Goal: Navigation & Orientation: Find specific page/section

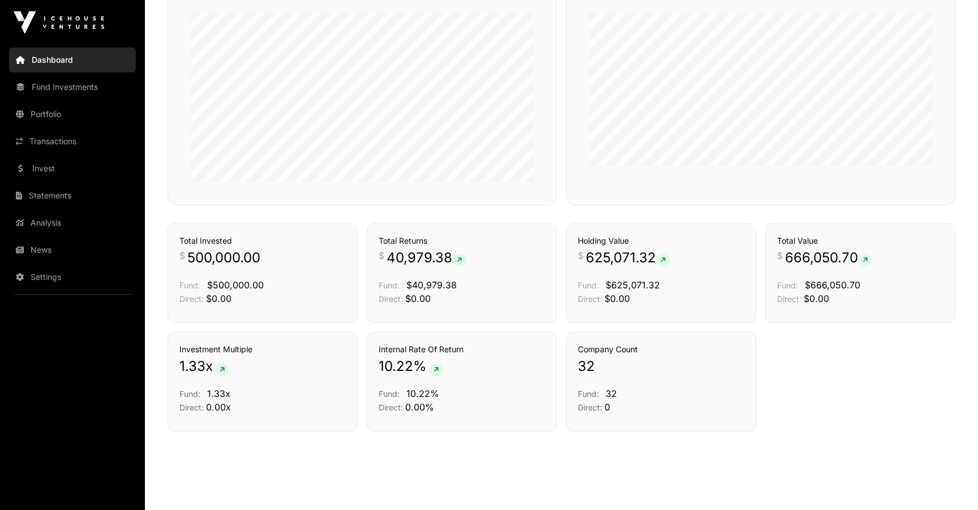
scroll to position [548, 0]
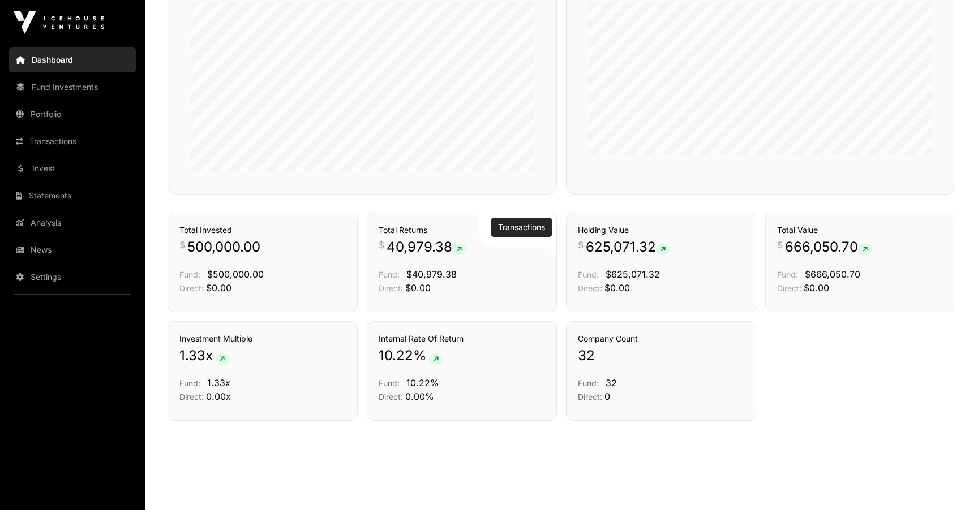
click at [529, 231] on link "Transactions" at bounding box center [521, 227] width 47 height 11
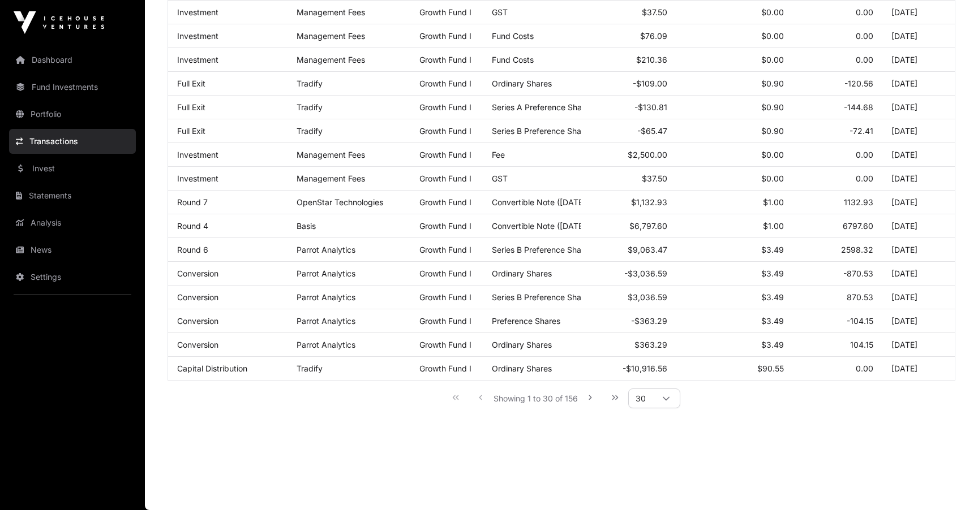
scroll to position [530, 0]
click at [667, 395] on icon at bounding box center [666, 399] width 8 height 8
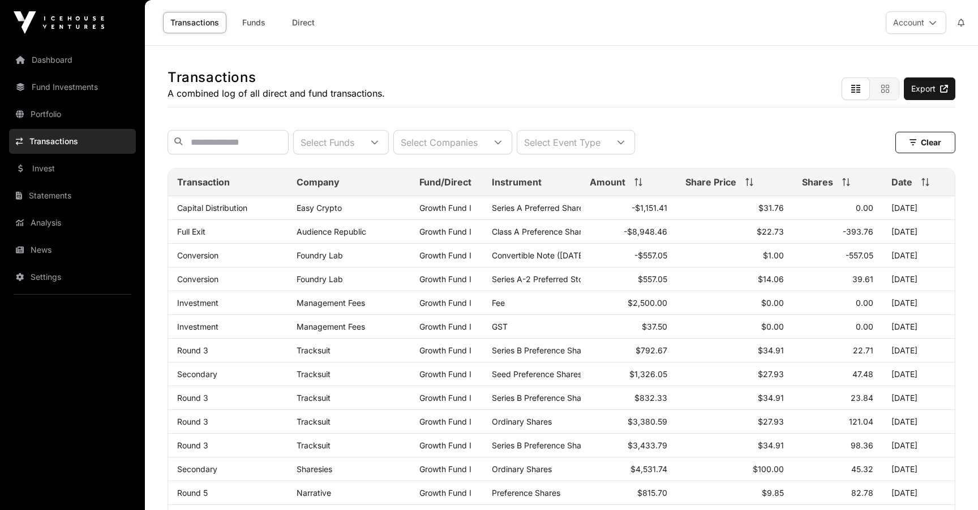
scroll to position [0, 0]
click at [607, 144] on div "Select Event Type" at bounding box center [562, 142] width 90 height 23
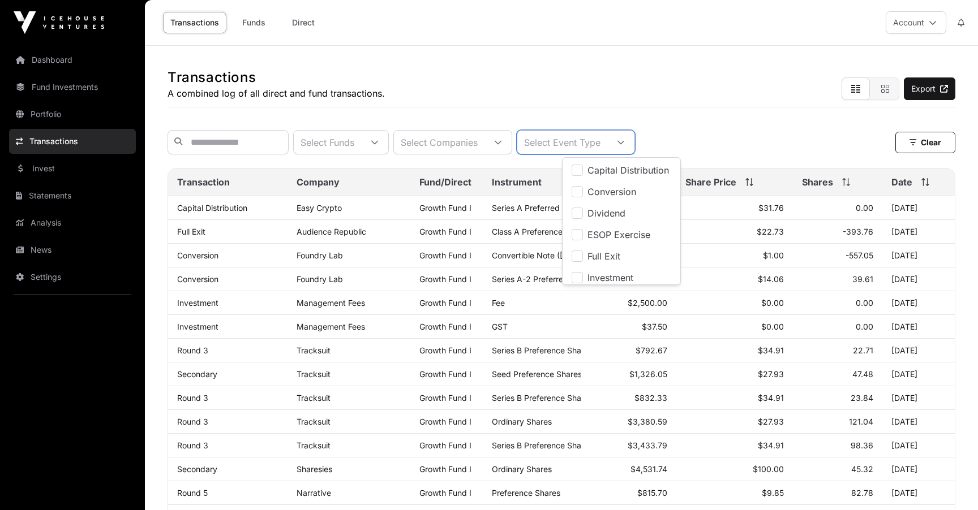
scroll to position [12, 7]
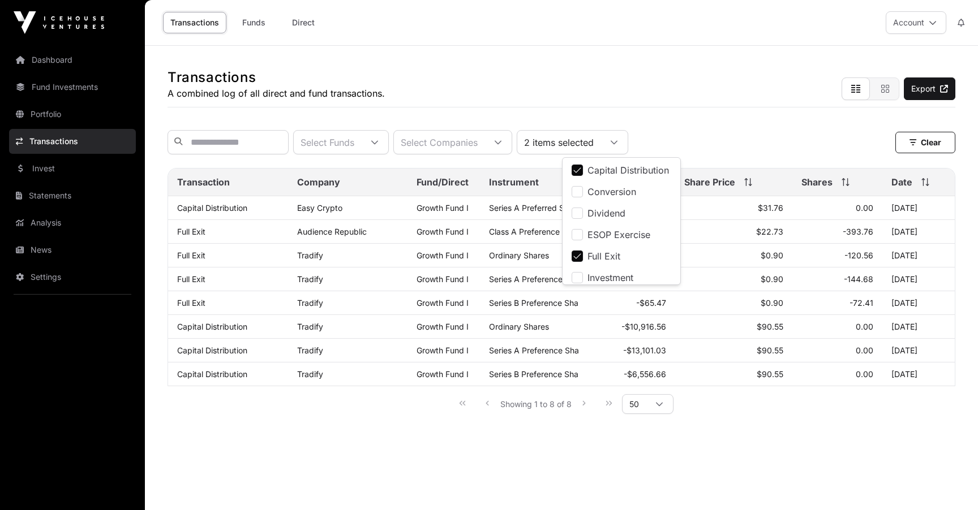
click at [779, 130] on div "Select Funds Select Companies 2 items selected Clear" at bounding box center [561, 142] width 788 height 24
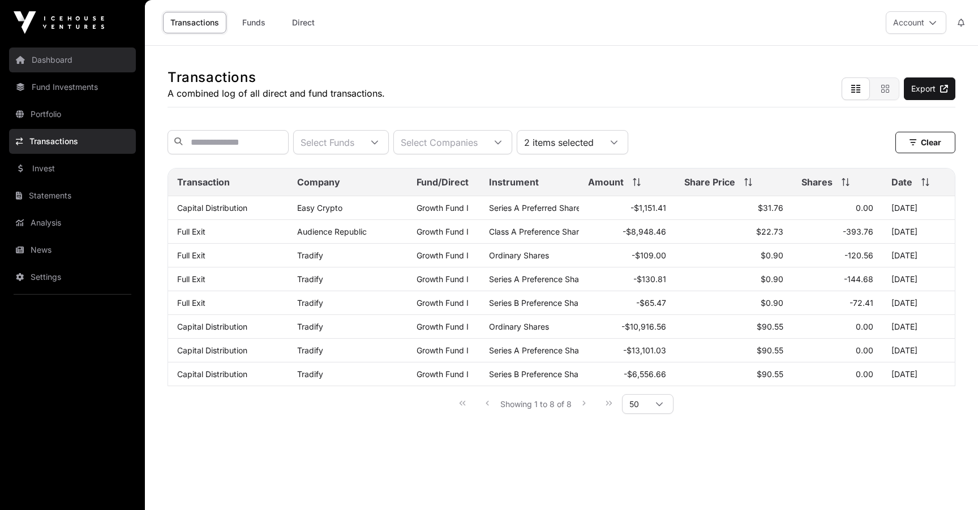
click at [72, 55] on link "Dashboard" at bounding box center [72, 60] width 127 height 25
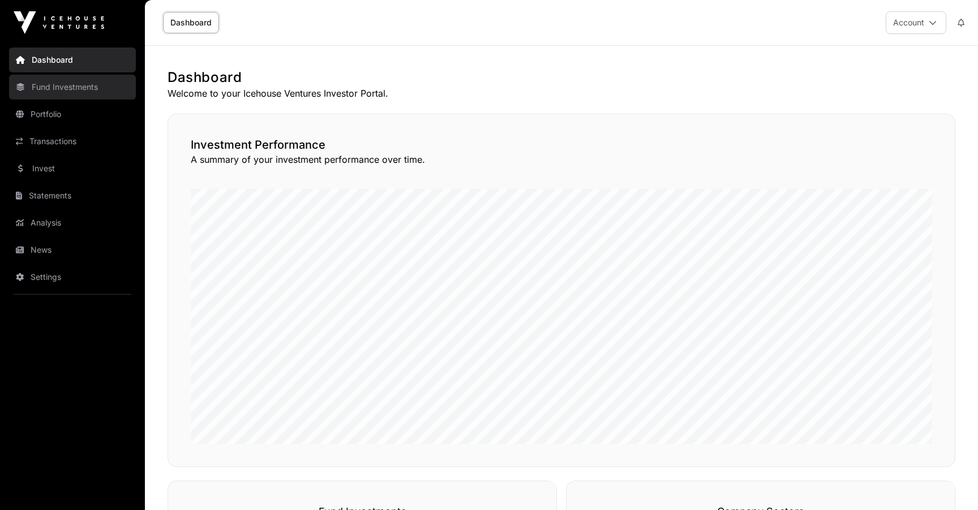
click at [72, 88] on link "Fund Investments" at bounding box center [72, 87] width 127 height 25
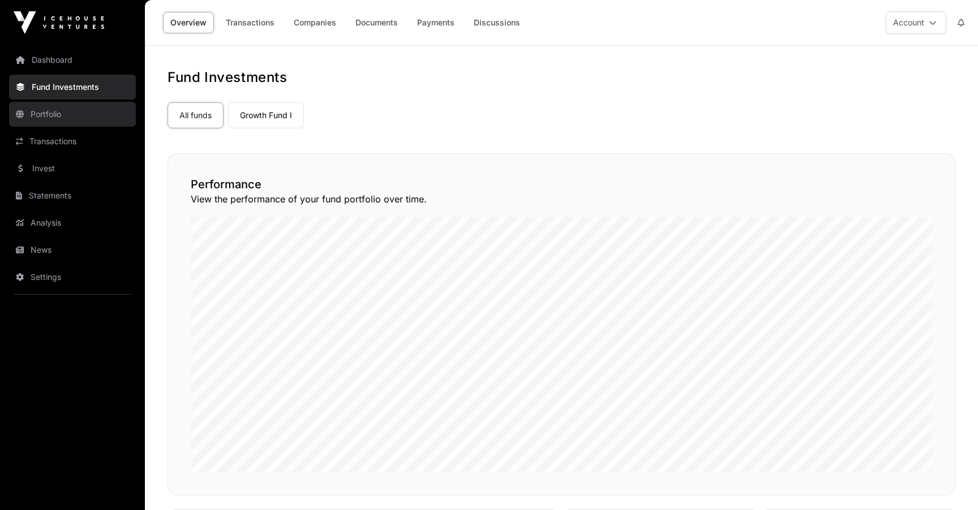
click at [62, 111] on link "Portfolio" at bounding box center [72, 114] width 127 height 25
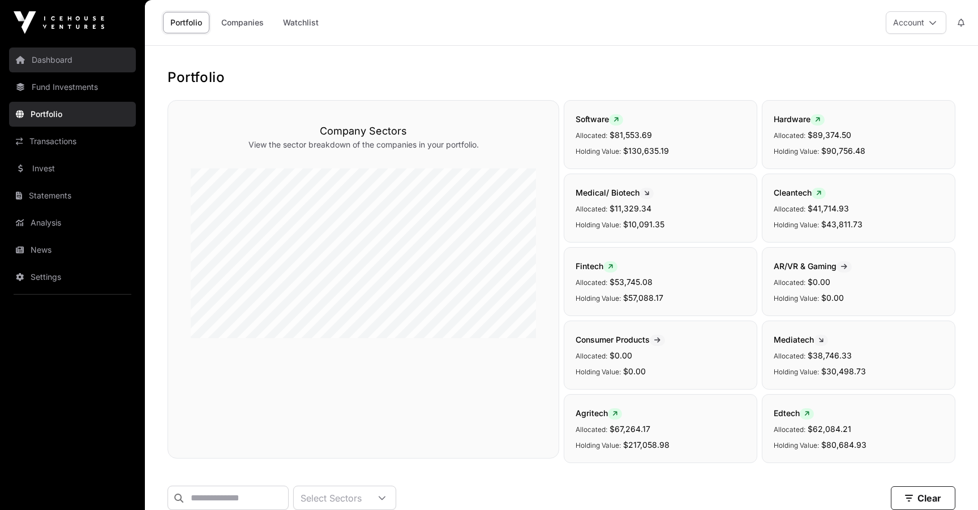
click at [48, 53] on link "Dashboard" at bounding box center [72, 60] width 127 height 25
